Goal: Transaction & Acquisition: Download file/media

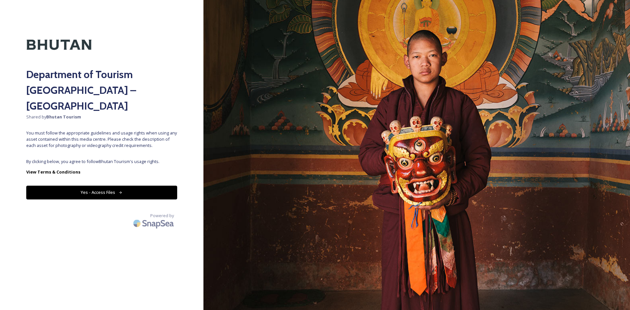
click at [86, 186] on button "Yes - Access Files" at bounding box center [101, 192] width 151 height 13
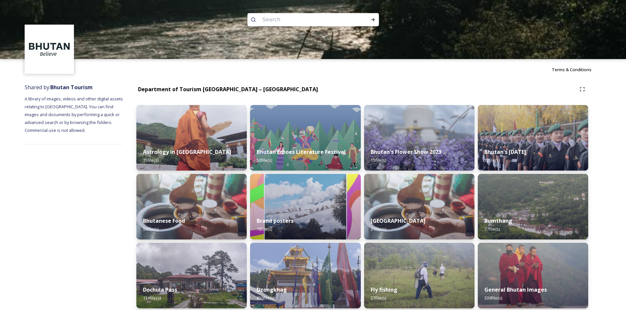
click at [287, 21] on input at bounding box center [304, 19] width 90 height 14
type input "gangtey"
click at [370, 19] on icon at bounding box center [372, 19] width 5 height 5
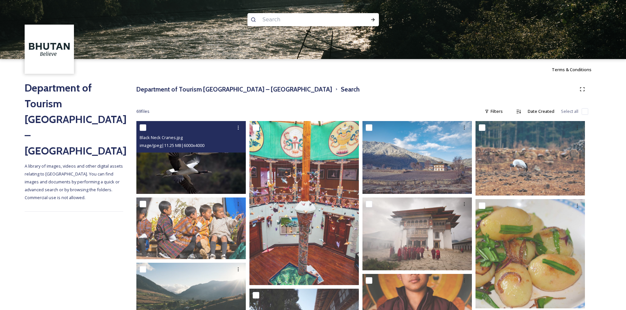
click at [204, 171] on img at bounding box center [190, 157] width 109 height 73
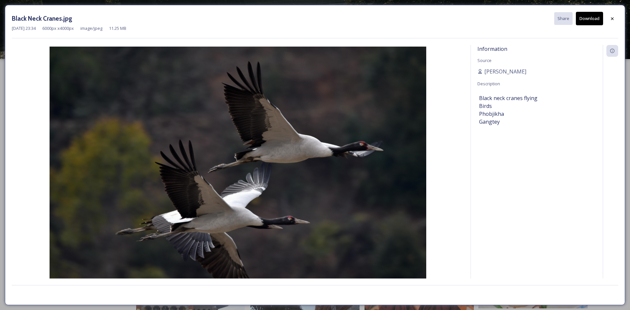
click at [590, 20] on button "Download" at bounding box center [589, 18] width 27 height 13
click at [606, 20] on div "Black Neck Cranes.jpg Share Download" at bounding box center [315, 18] width 607 height 13
click at [609, 19] on div at bounding box center [613, 19] width 12 height 12
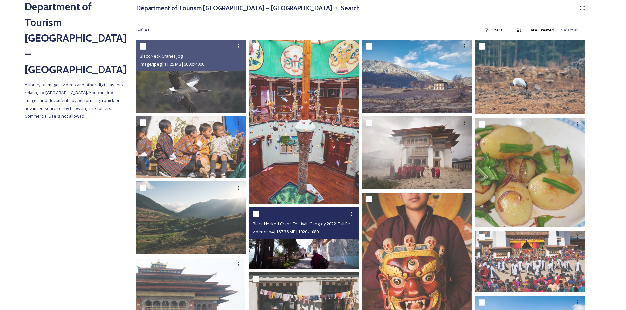
scroll to position [66, 0]
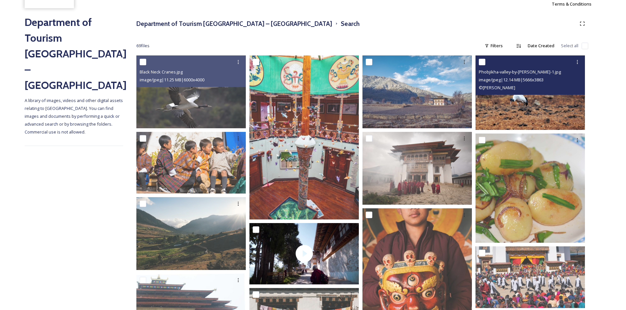
click at [513, 100] on img at bounding box center [529, 92] width 109 height 75
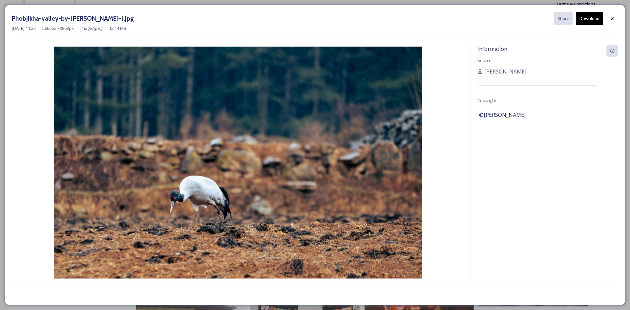
click at [590, 20] on button "Download" at bounding box center [589, 18] width 27 height 13
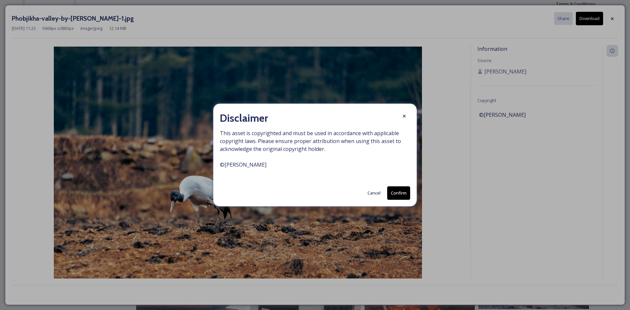
click at [373, 188] on button "Cancel" at bounding box center [374, 193] width 20 height 13
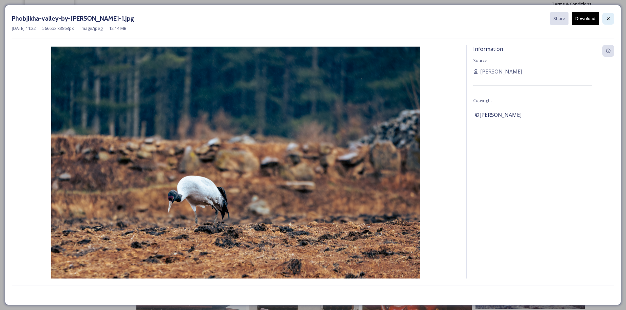
click at [610, 19] on div at bounding box center [608, 19] width 12 height 12
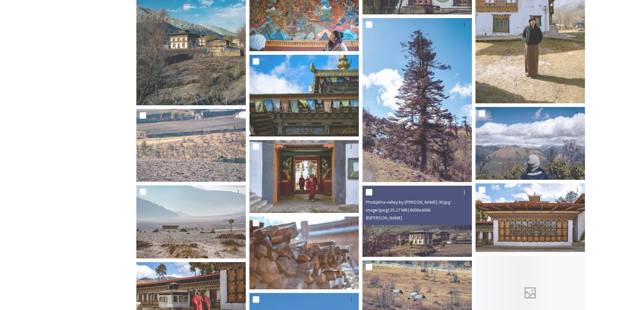
scroll to position [657, 0]
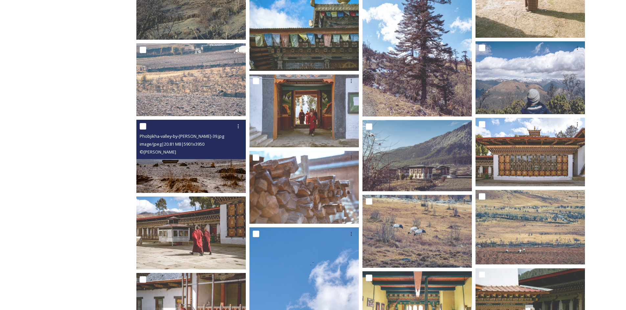
click at [188, 173] on img at bounding box center [190, 156] width 109 height 73
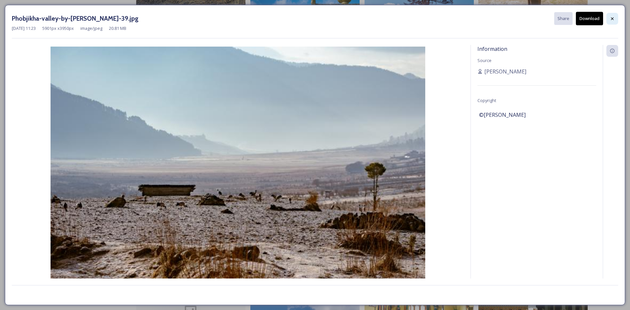
click at [614, 17] on icon at bounding box center [612, 18] width 5 height 5
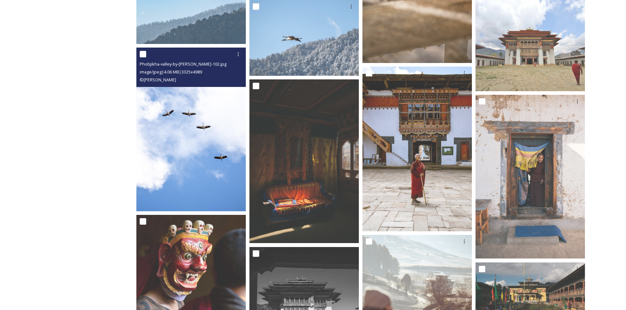
scroll to position [1313, 0]
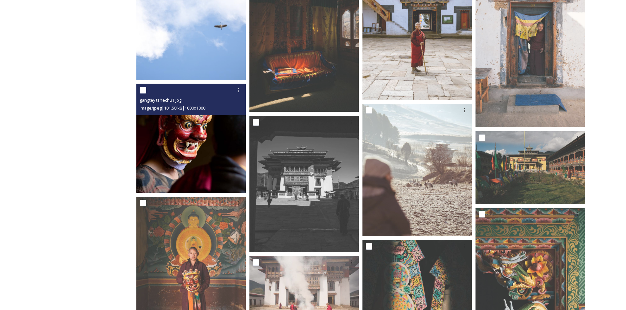
click at [172, 143] on img at bounding box center [190, 138] width 109 height 109
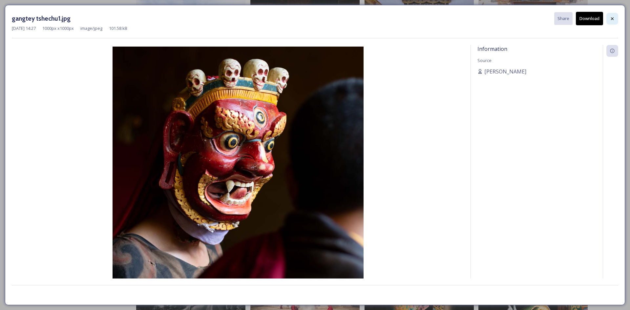
click at [611, 17] on icon at bounding box center [612, 18] width 5 height 5
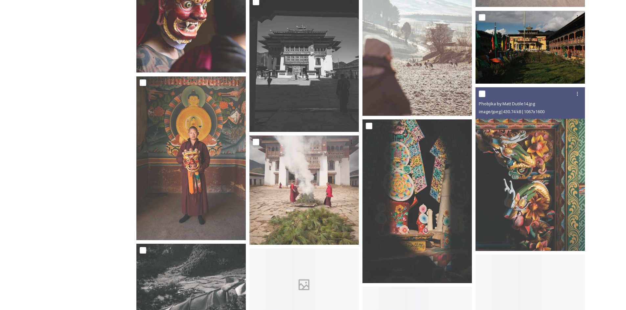
scroll to position [1445, 0]
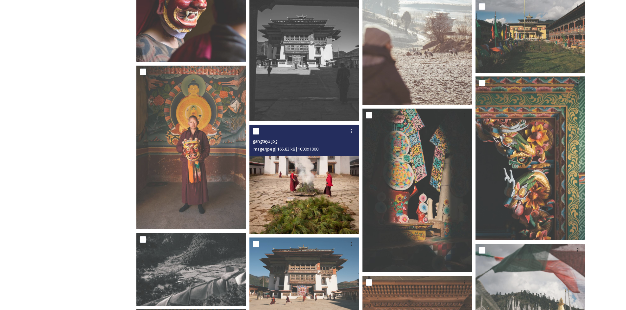
click at [269, 185] on img at bounding box center [303, 179] width 109 height 109
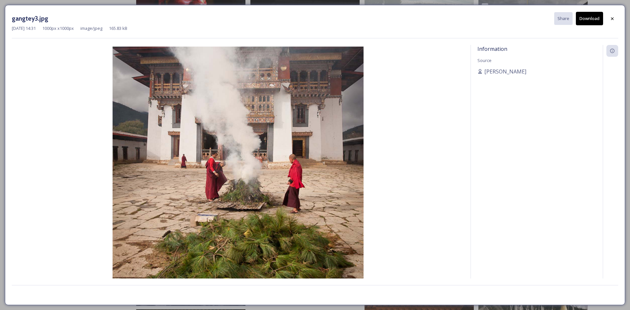
drag, startPoint x: 585, startPoint y: 18, endPoint x: 604, endPoint y: 19, distance: 18.4
click at [586, 19] on button "Download" at bounding box center [589, 18] width 27 height 13
click at [610, 19] on icon at bounding box center [612, 18] width 5 height 5
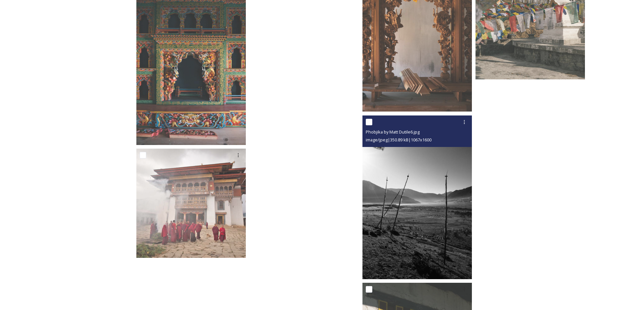
scroll to position [1642, 0]
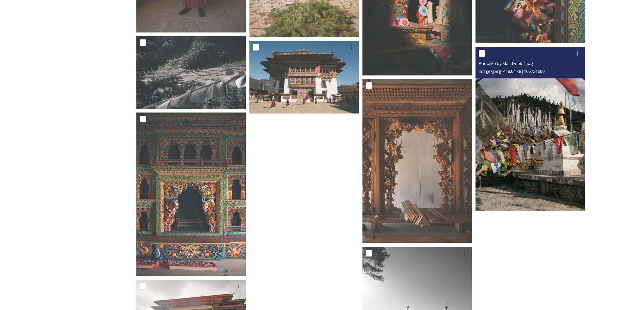
click at [510, 163] on img at bounding box center [529, 129] width 109 height 164
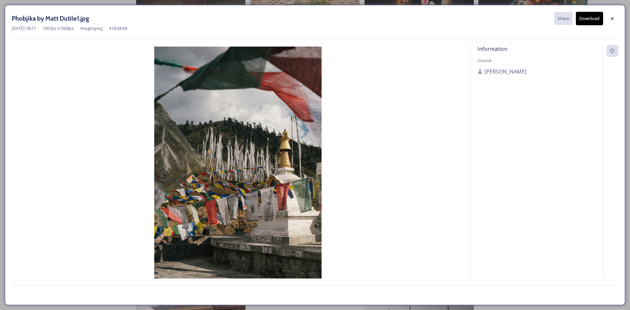
click at [593, 22] on button "Download" at bounding box center [589, 18] width 27 height 13
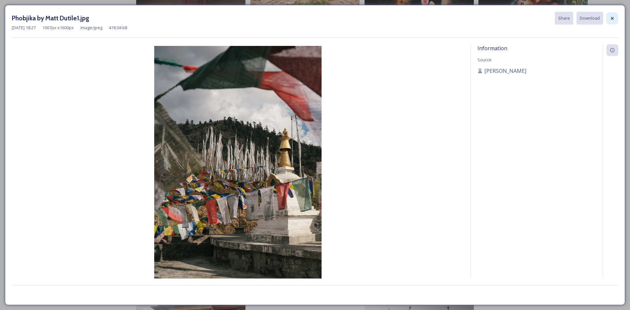
click at [613, 19] on icon at bounding box center [612, 18] width 5 height 5
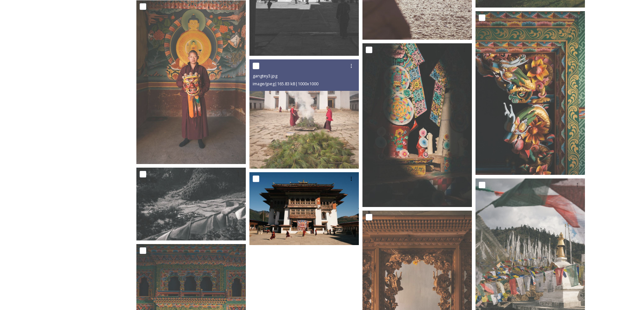
scroll to position [1510, 0]
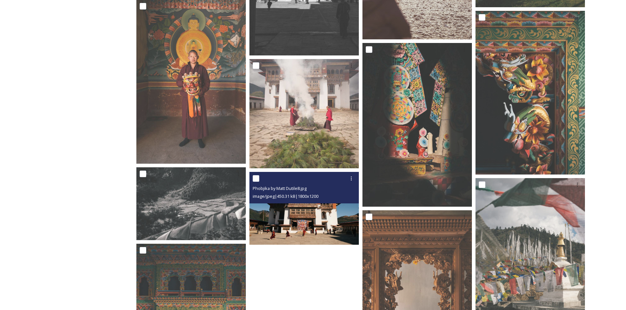
click at [310, 213] on img at bounding box center [303, 208] width 109 height 73
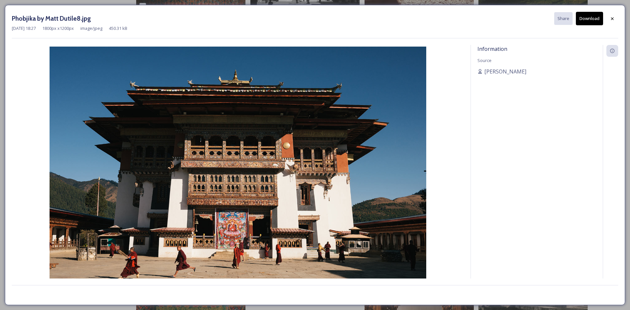
click at [590, 19] on button "Download" at bounding box center [589, 18] width 27 height 13
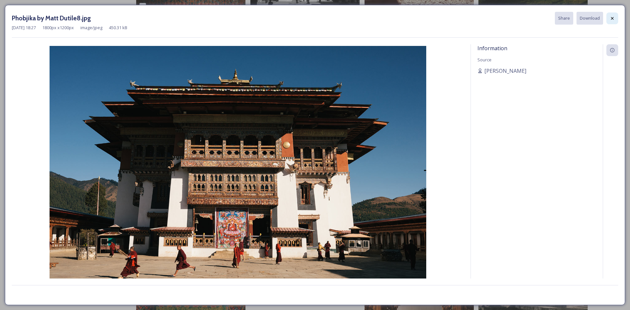
click at [611, 16] on icon at bounding box center [612, 18] width 5 height 5
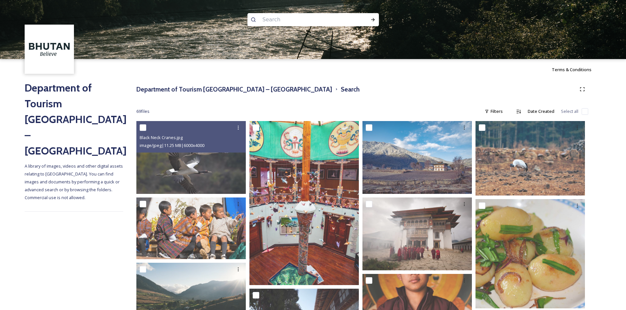
click at [295, 11] on img at bounding box center [313, 29] width 626 height 59
click at [290, 20] on input at bounding box center [304, 19] width 90 height 14
type input "phobjekha"
click at [376, 19] on div "Run Search" at bounding box center [373, 20] width 12 height 12
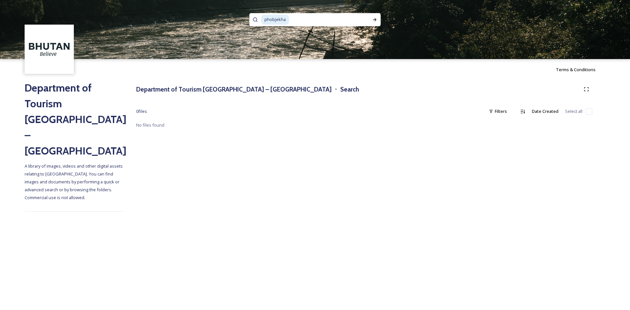
drag, startPoint x: 314, startPoint y: 21, endPoint x: 288, endPoint y: 21, distance: 25.9
click at [304, 22] on input at bounding box center [328, 19] width 76 height 14
click at [288, 21] on span "phobjekha" at bounding box center [275, 20] width 28 height 10
click at [281, 20] on span "phobjekha" at bounding box center [275, 20] width 28 height 10
click at [271, 18] on span "ha" at bounding box center [266, 20] width 11 height 10
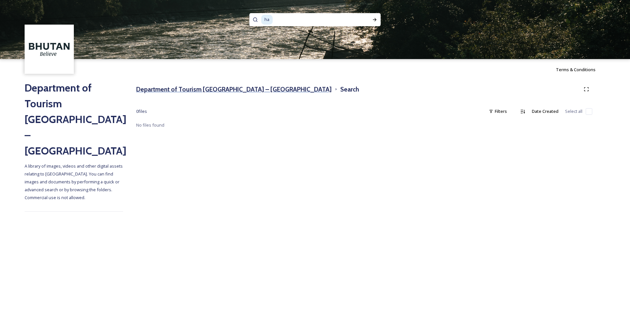
click at [193, 88] on h3 "Department of Tourism [GEOGRAPHIC_DATA] – [GEOGRAPHIC_DATA]" at bounding box center [234, 90] width 196 height 10
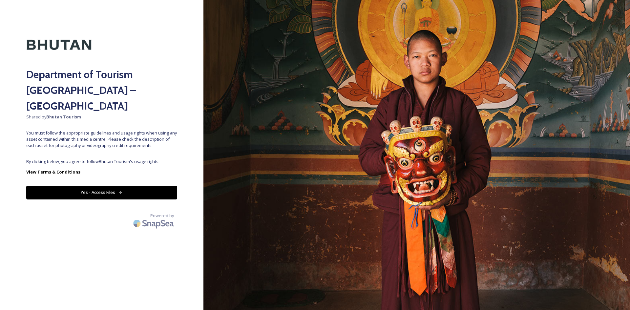
click at [85, 186] on button "Yes - Access Files" at bounding box center [101, 192] width 151 height 13
